Goal: Information Seeking & Learning: Learn about a topic

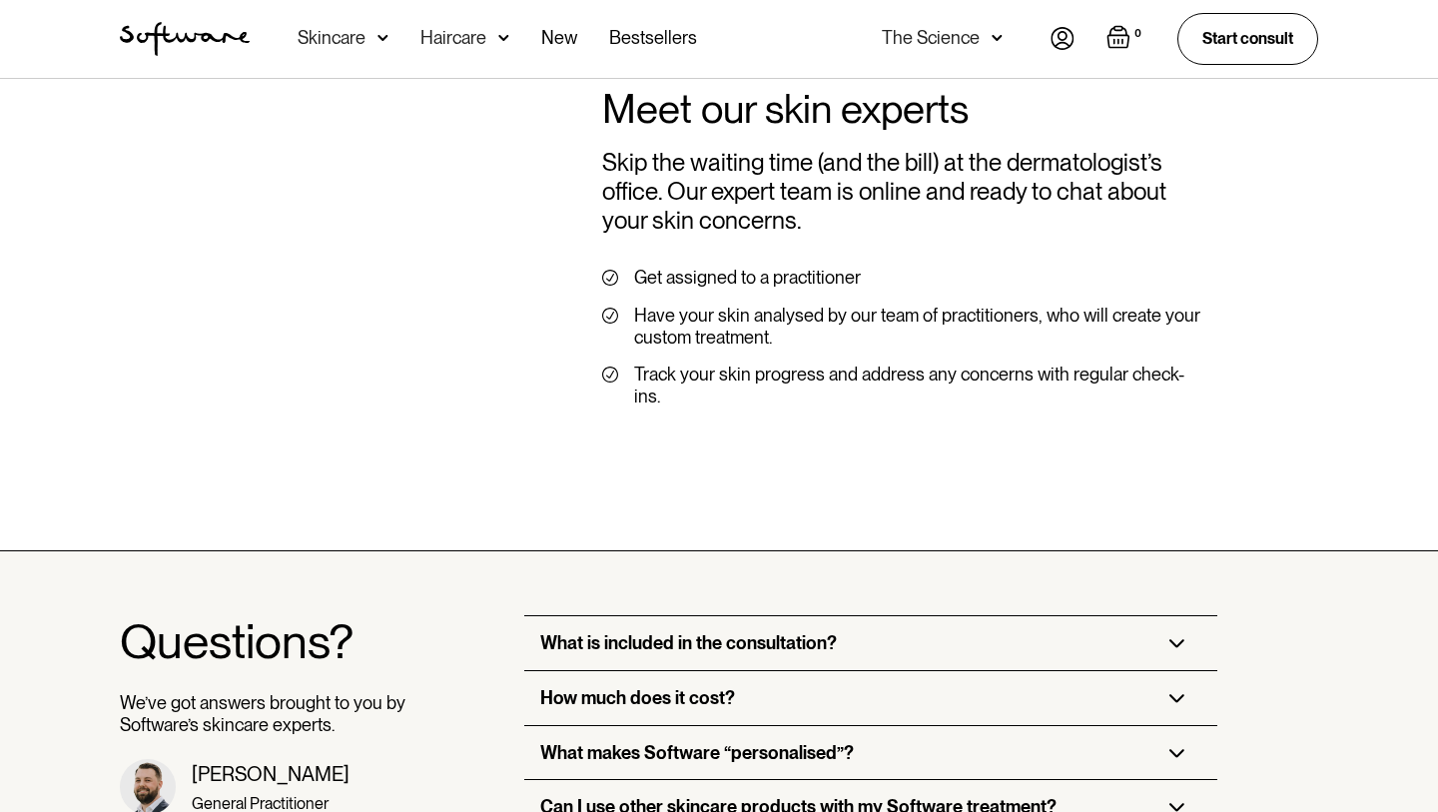
scroll to position [5377, 0]
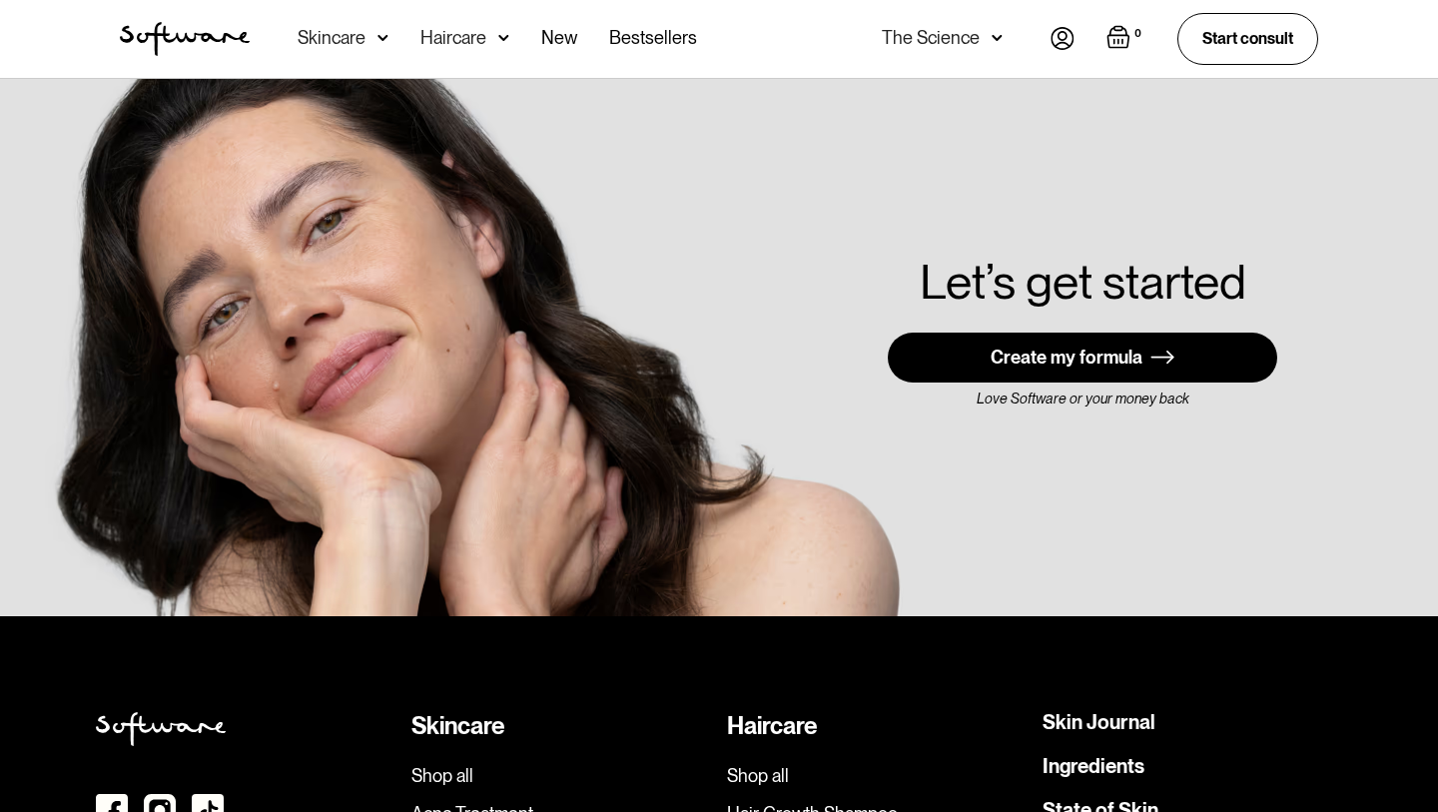
click at [939, 43] on div "The Science" at bounding box center [931, 38] width 98 height 20
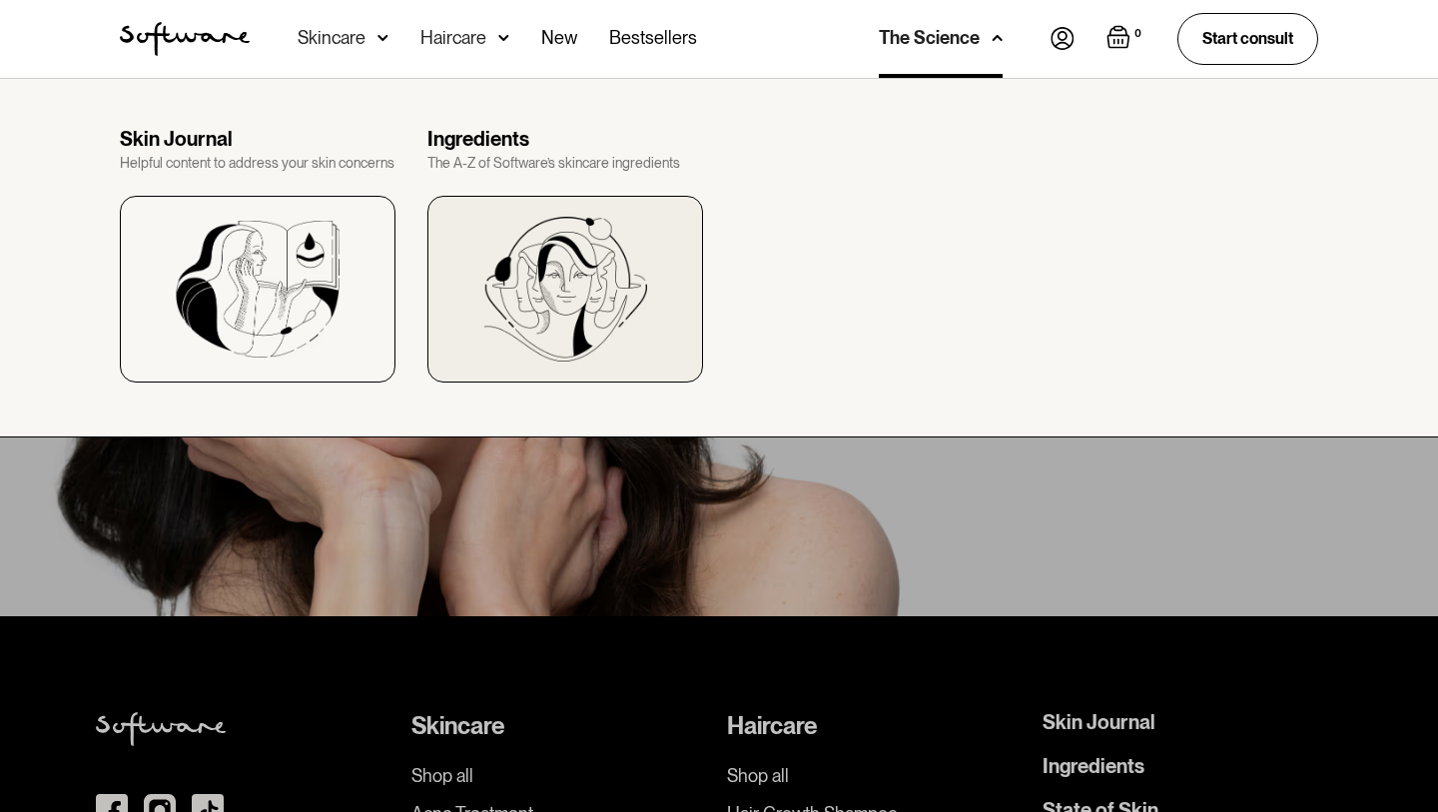
click at [483, 311] on img at bounding box center [565, 289] width 164 height 145
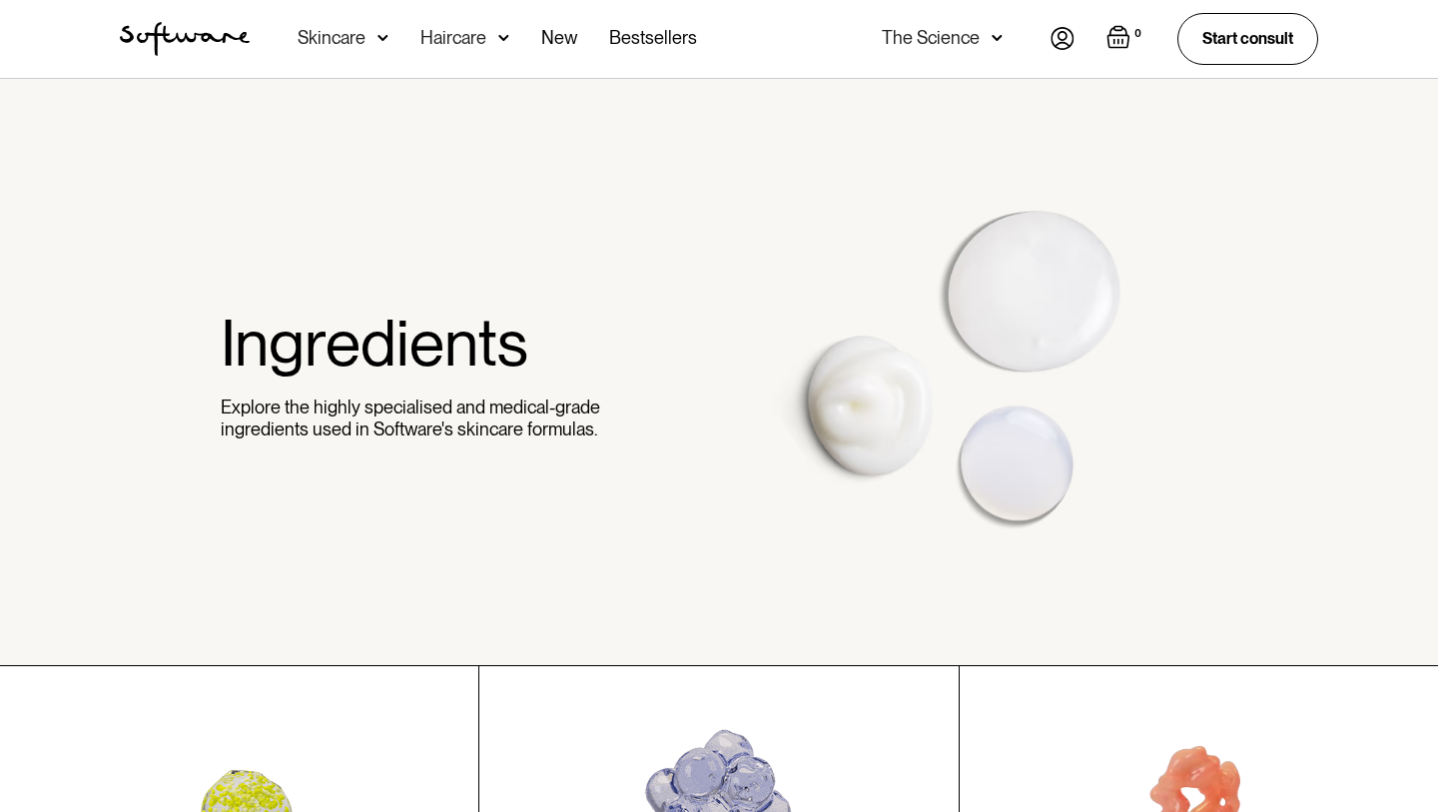
click at [989, 45] on div "The Science" at bounding box center [942, 39] width 121 height 78
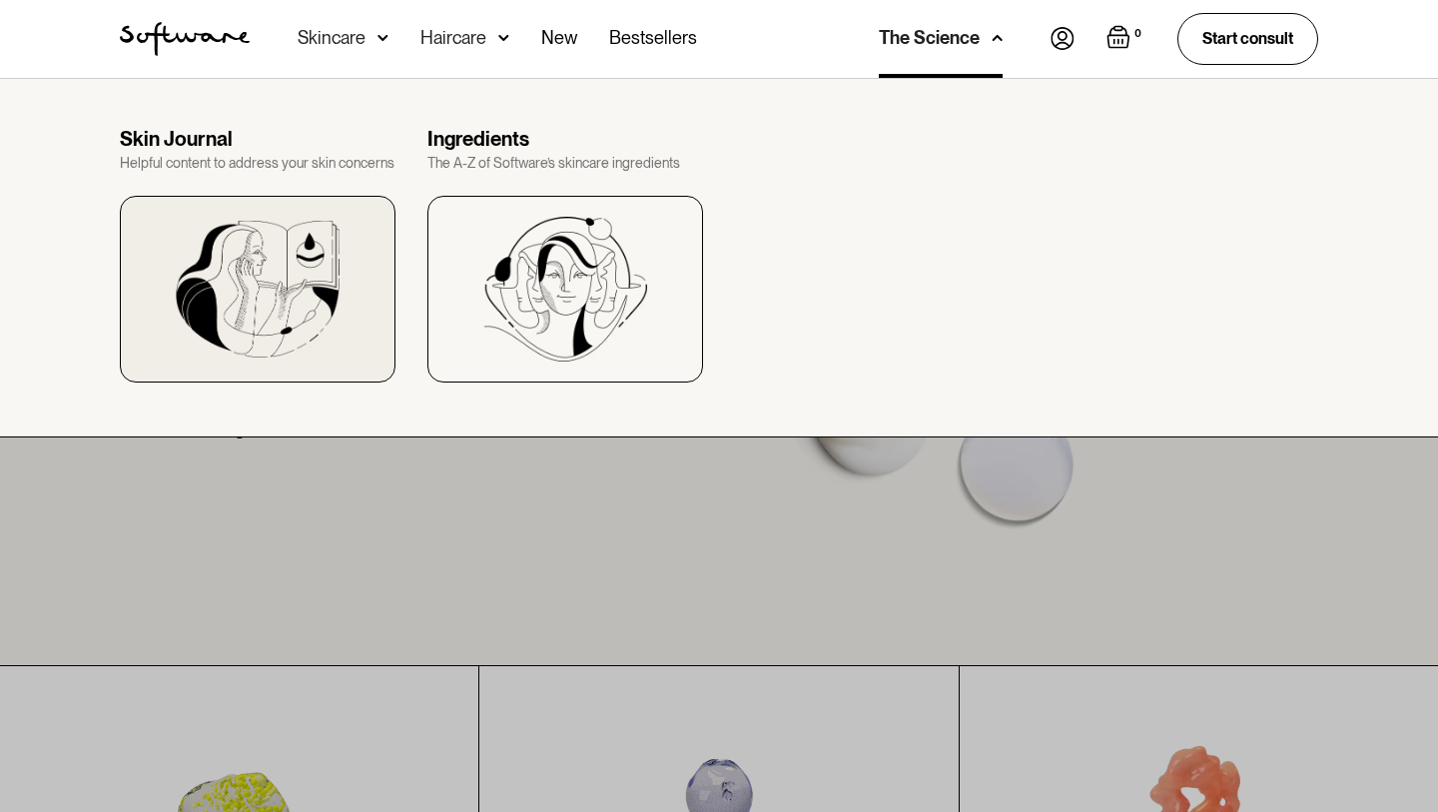
click at [308, 269] on img at bounding box center [258, 289] width 164 height 137
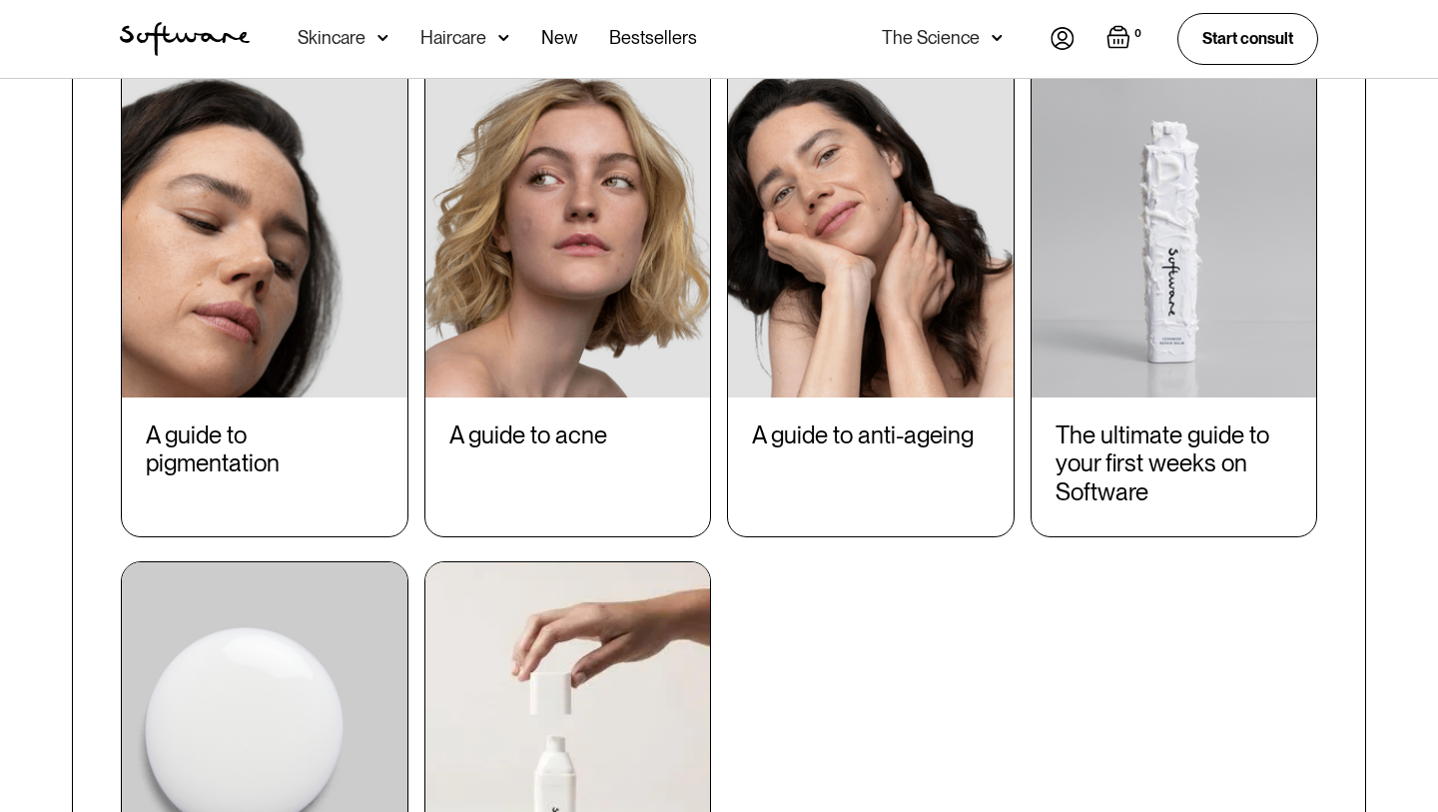
scroll to position [2245, 0]
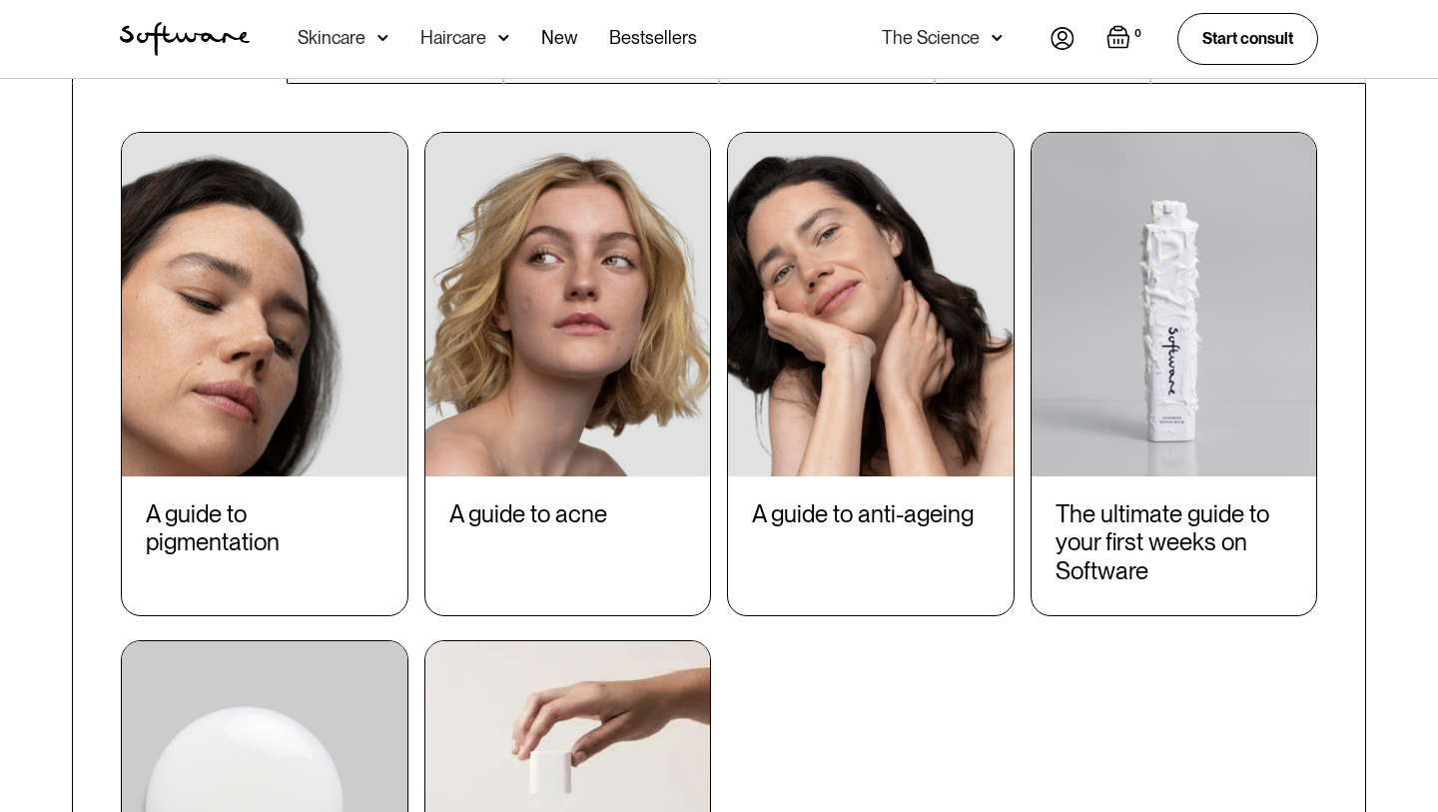
click at [386, 39] on img at bounding box center [383, 38] width 11 height 20
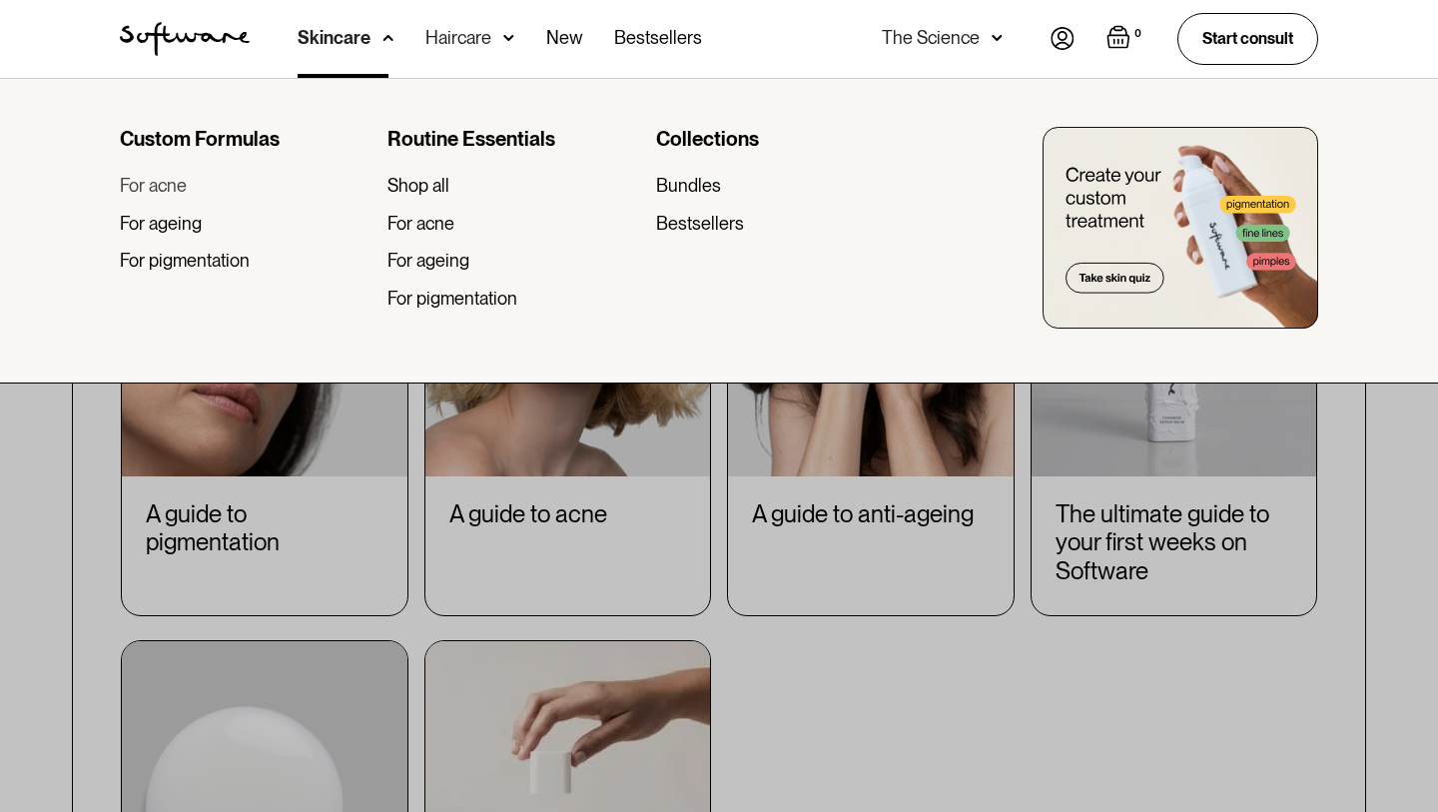
click at [167, 195] on div "For acne" at bounding box center [153, 186] width 67 height 22
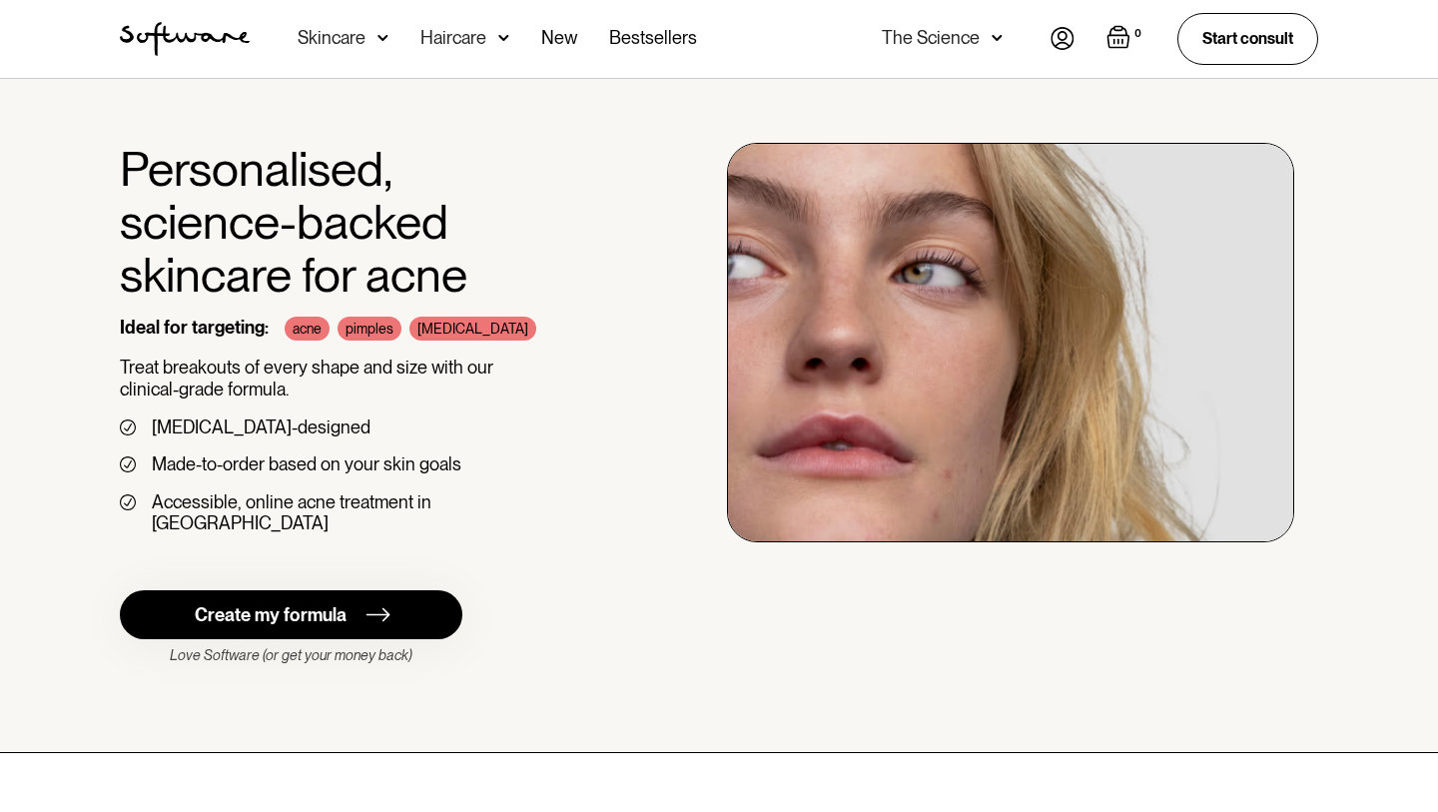
click at [999, 37] on img at bounding box center [997, 38] width 11 height 20
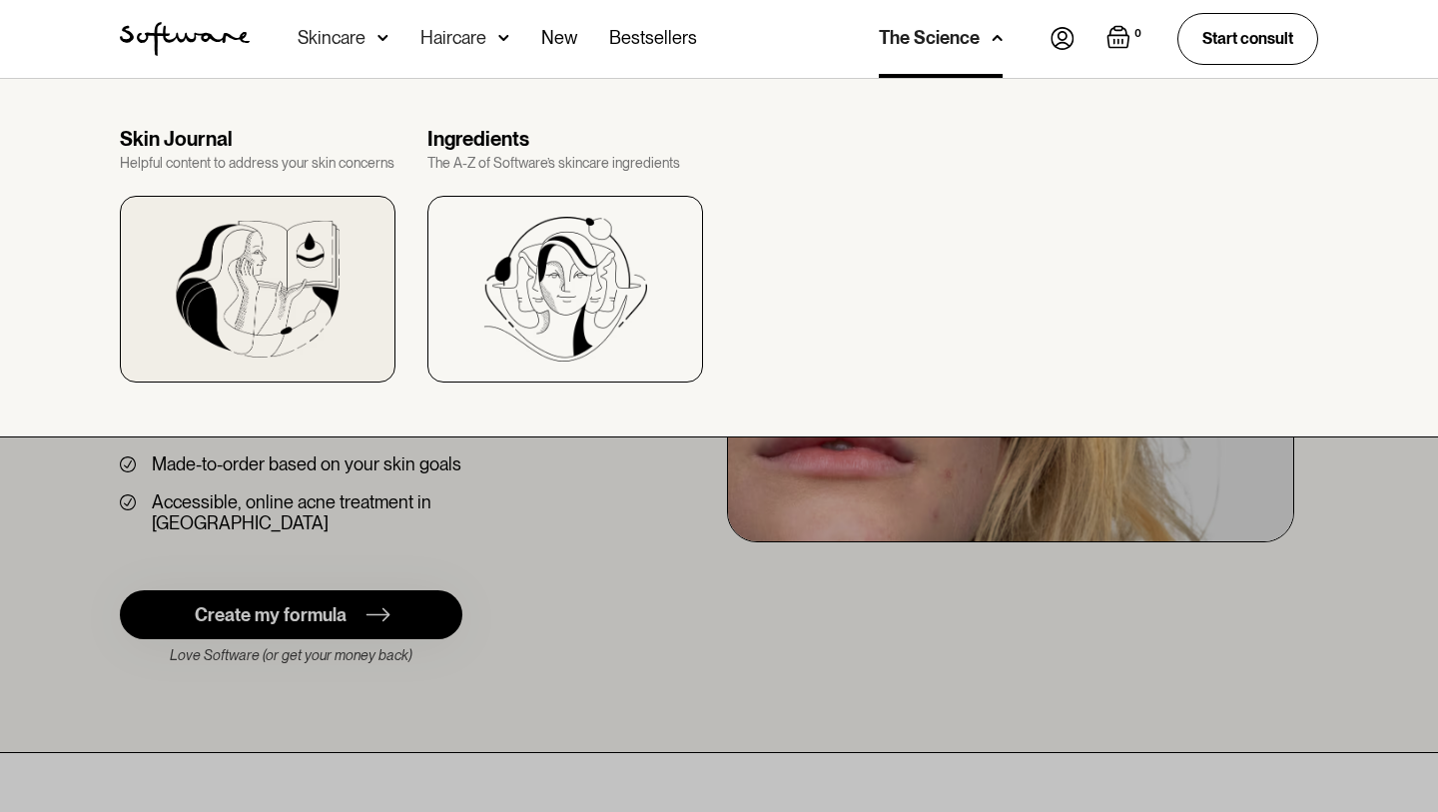
click at [256, 297] on img at bounding box center [258, 289] width 164 height 137
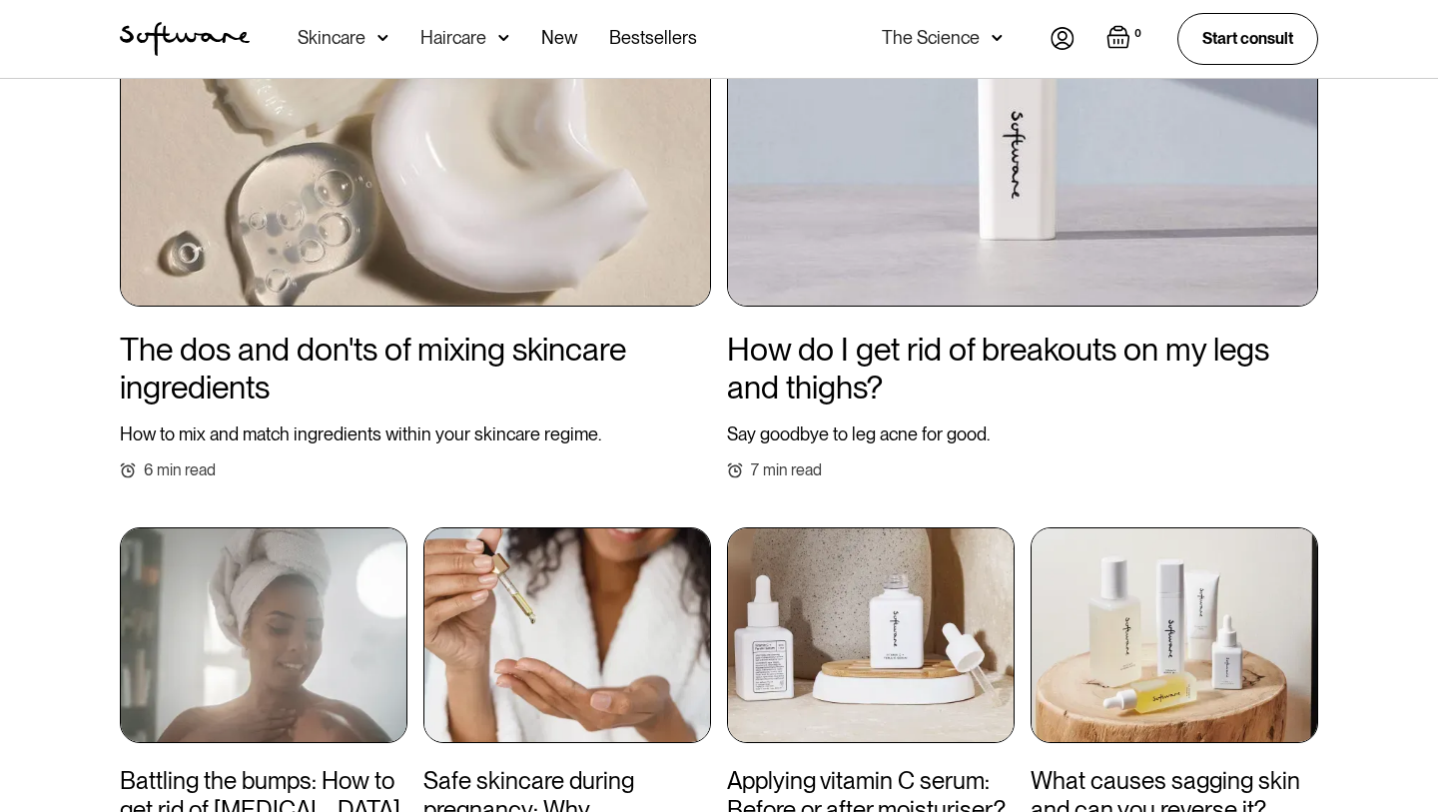
scroll to position [998, 0]
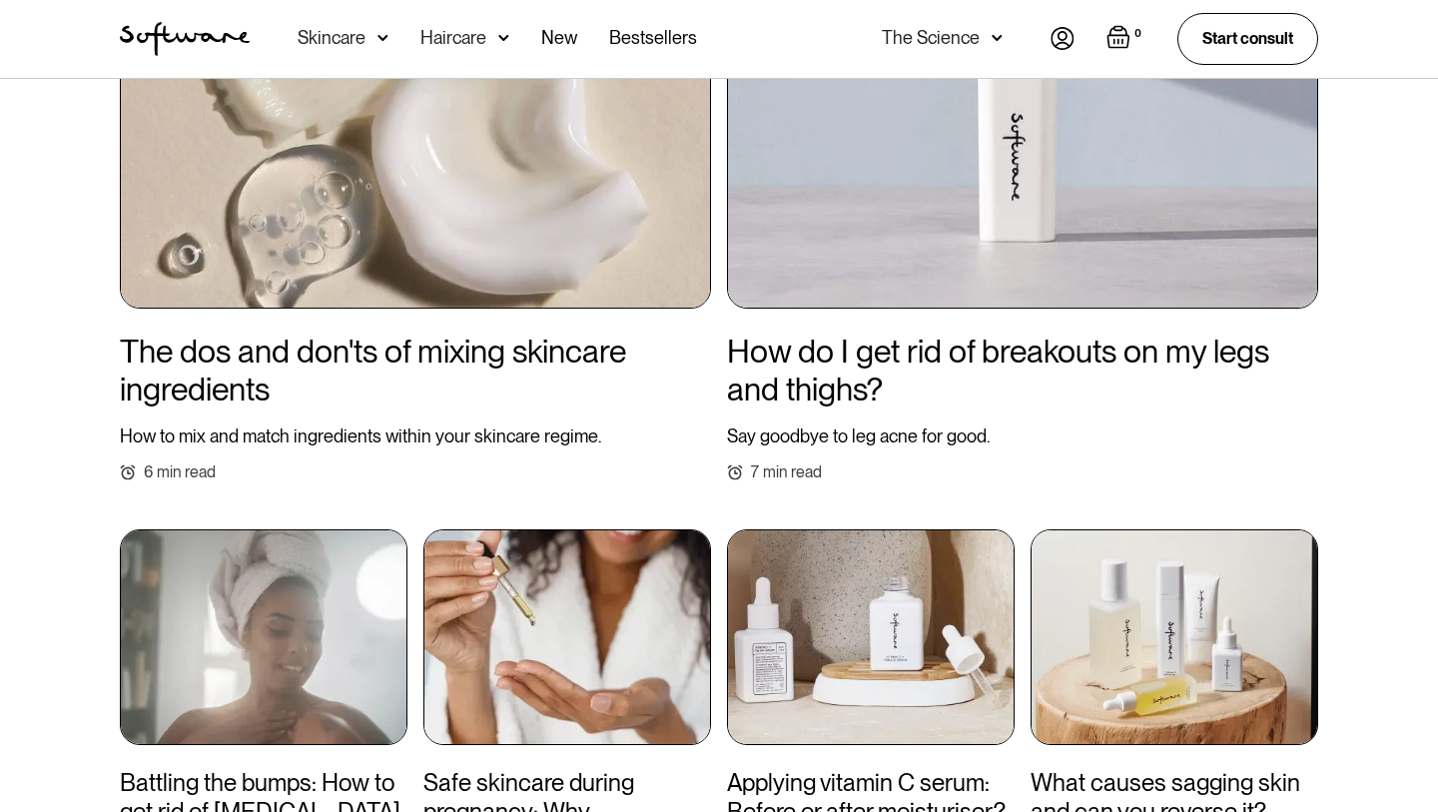
click at [592, 317] on link "The dos and don'ts of mixing skincare ingredients How to mix and match ingredie…" at bounding box center [415, 173] width 591 height 617
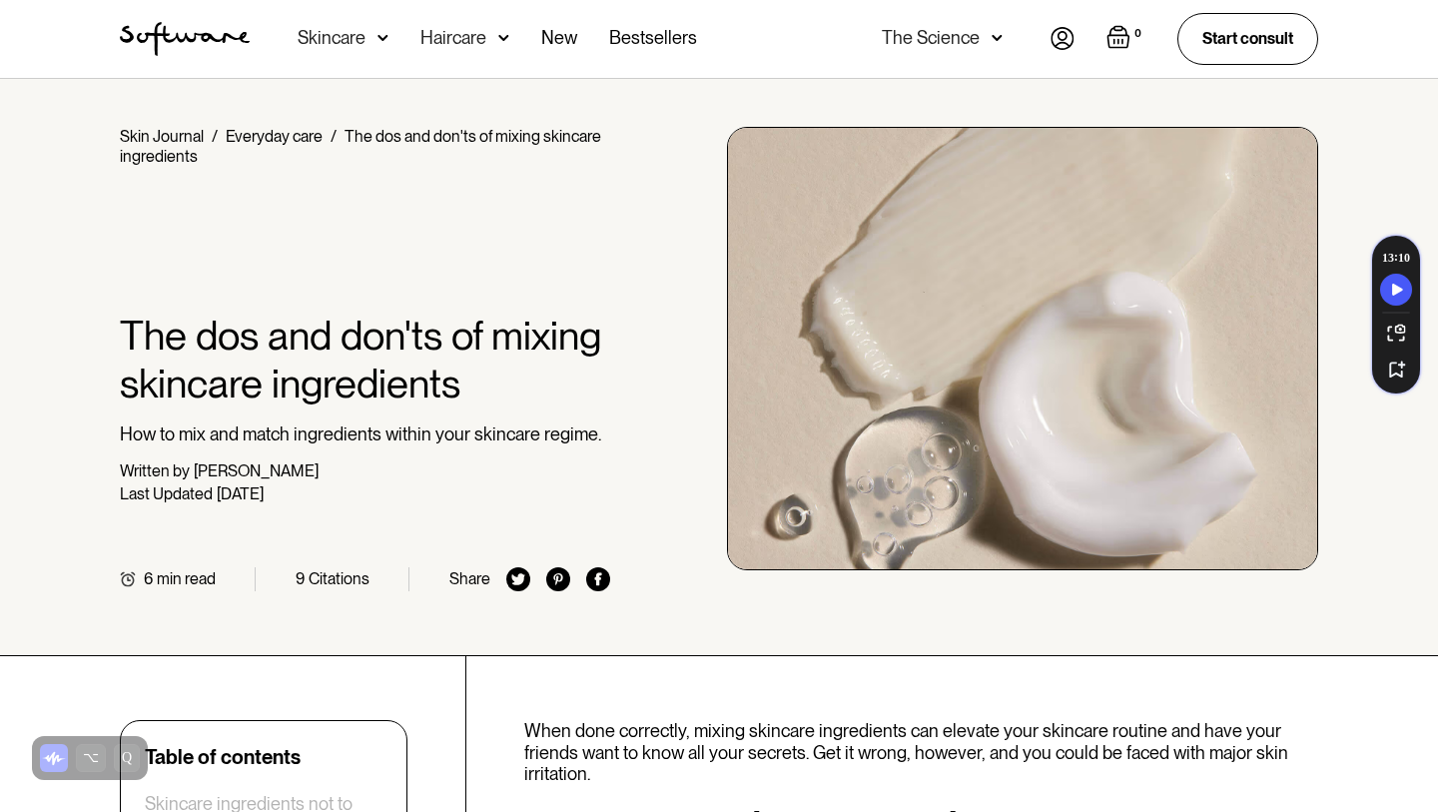
drag, startPoint x: 227, startPoint y: 492, endPoint x: 359, endPoint y: 496, distance: 131.9
click at [359, 496] on div "Last Updated November 29, 2024" at bounding box center [365, 493] width 490 height 19
click at [264, 502] on div "November 29, 2024" at bounding box center [240, 493] width 47 height 19
click at [980, 43] on div "The Science" at bounding box center [942, 39] width 121 height 78
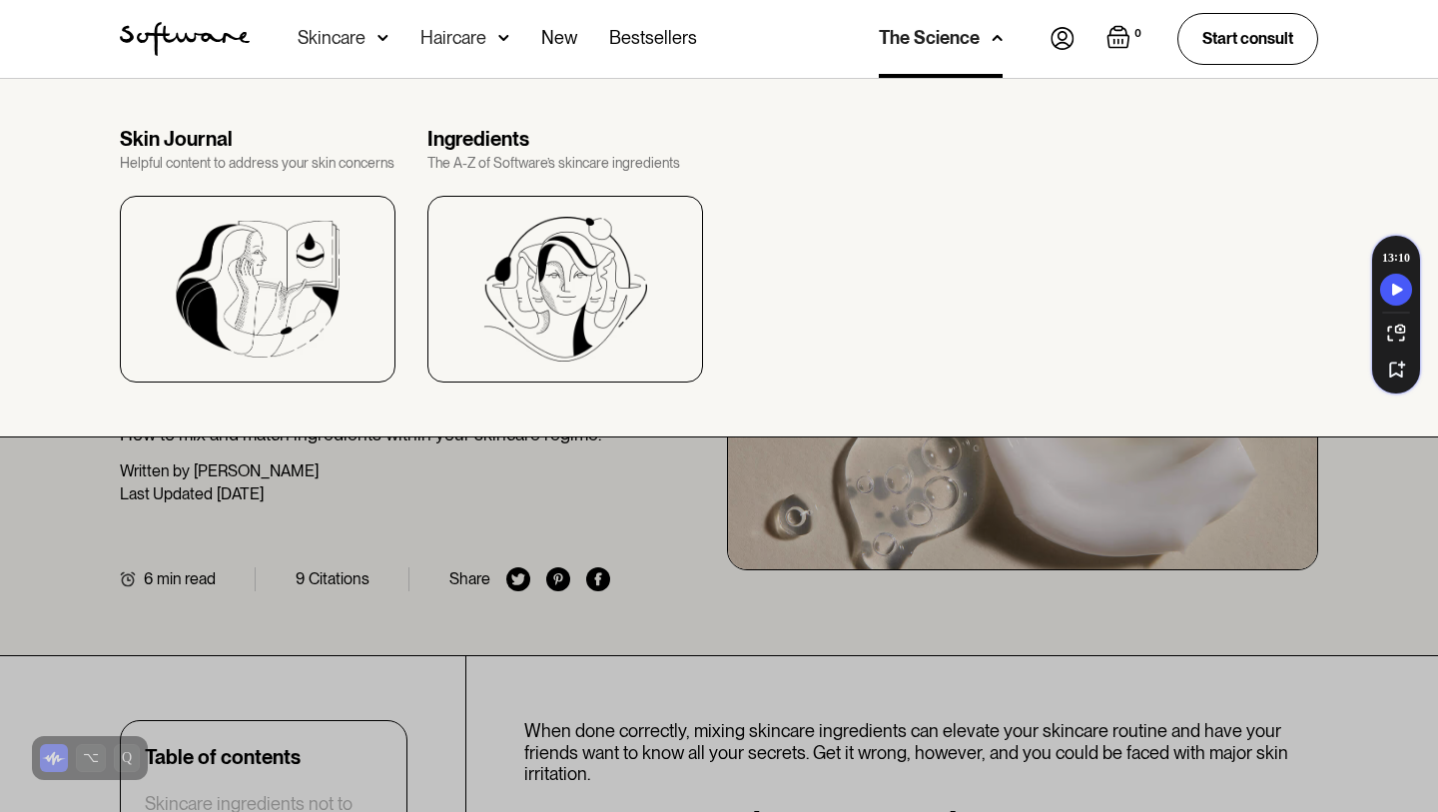
click at [978, 42] on div "The Science" at bounding box center [941, 39] width 124 height 78
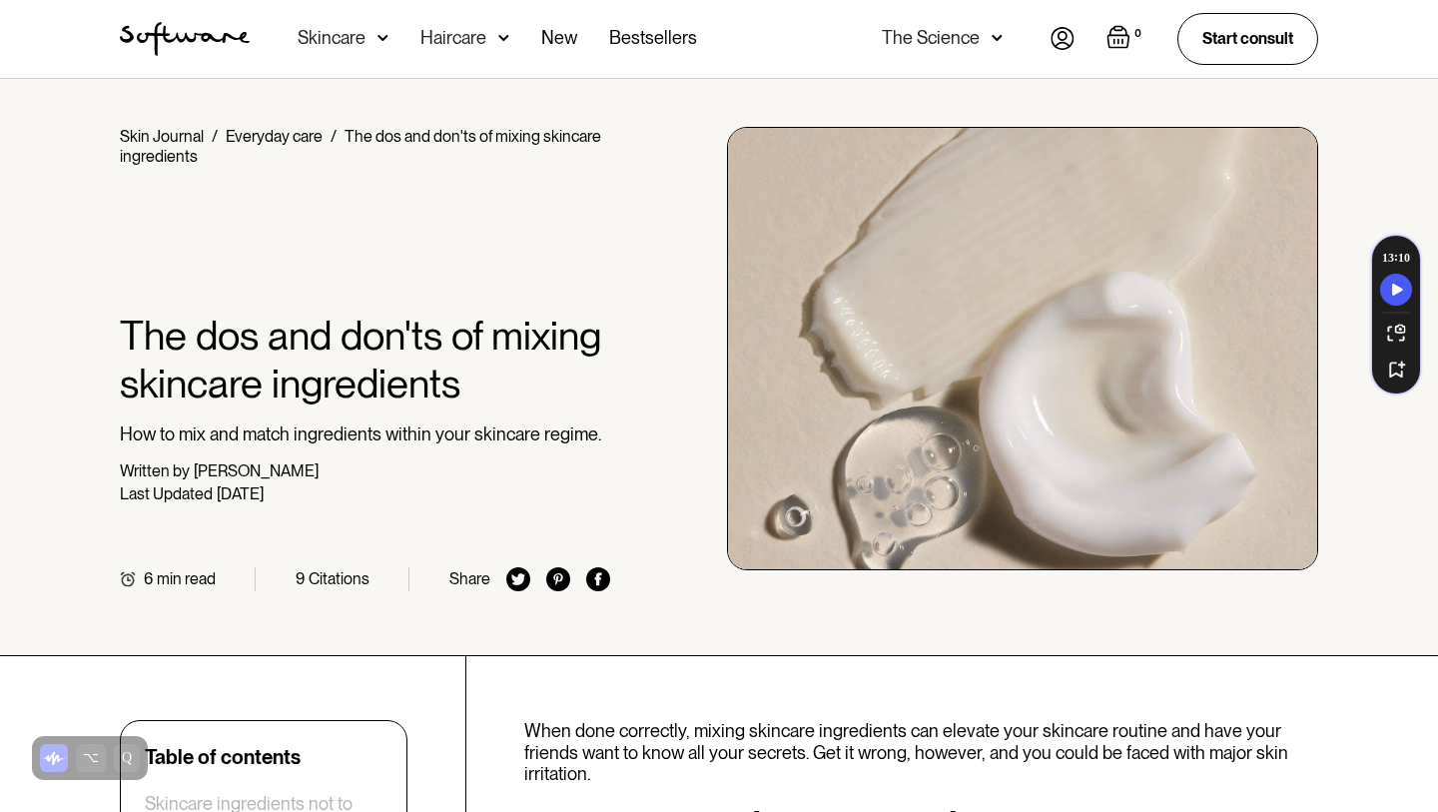
click at [1114, 39] on img "Open empty cart" at bounding box center [1119, 37] width 24 height 24
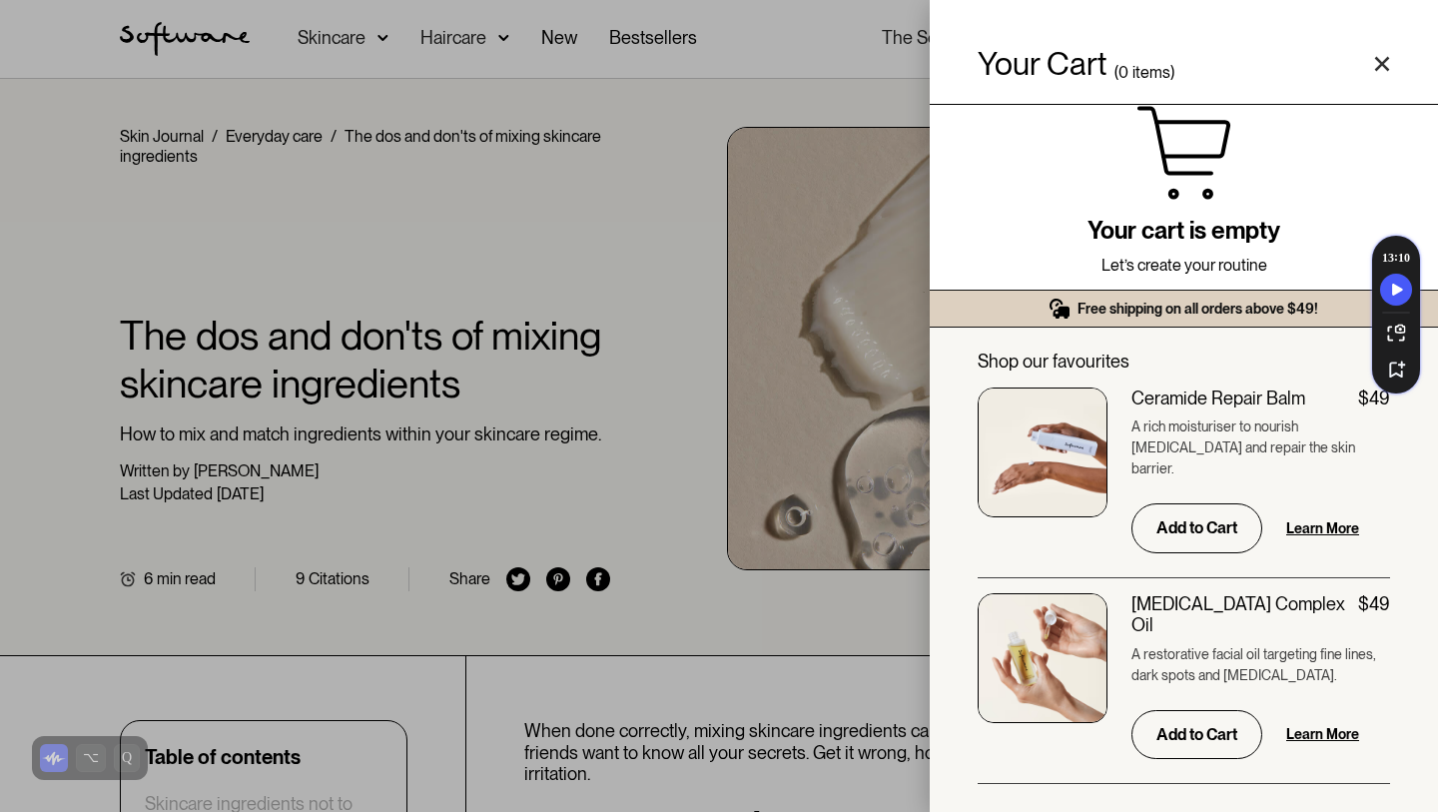
click at [1394, 65] on div "Your Cart ( 0 items)" at bounding box center [1184, 52] width 508 height 105
click at [1384, 63] on polygon "Close cart" at bounding box center [1382, 64] width 15 height 15
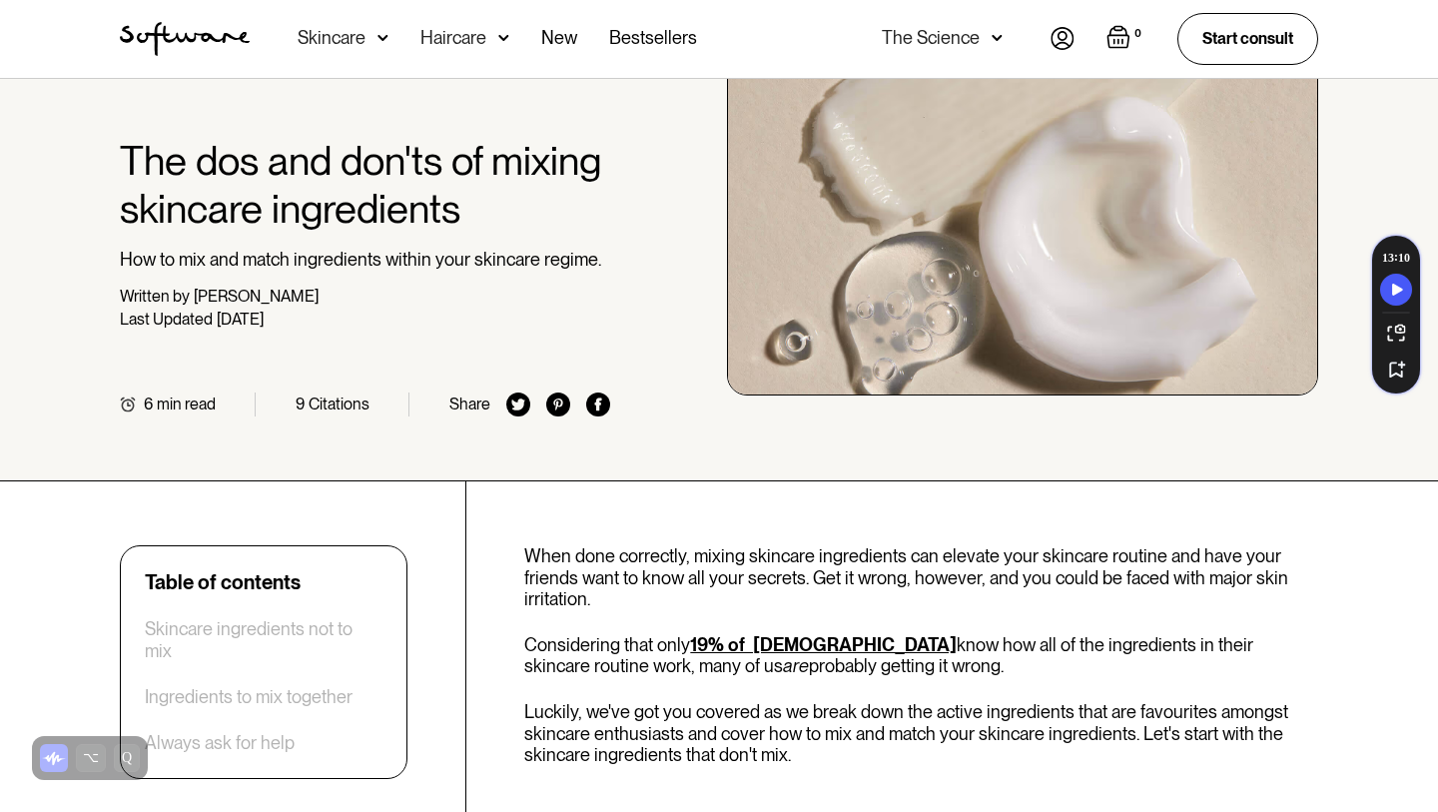
scroll to position [233, 0]
